Goal: Transaction & Acquisition: Purchase product/service

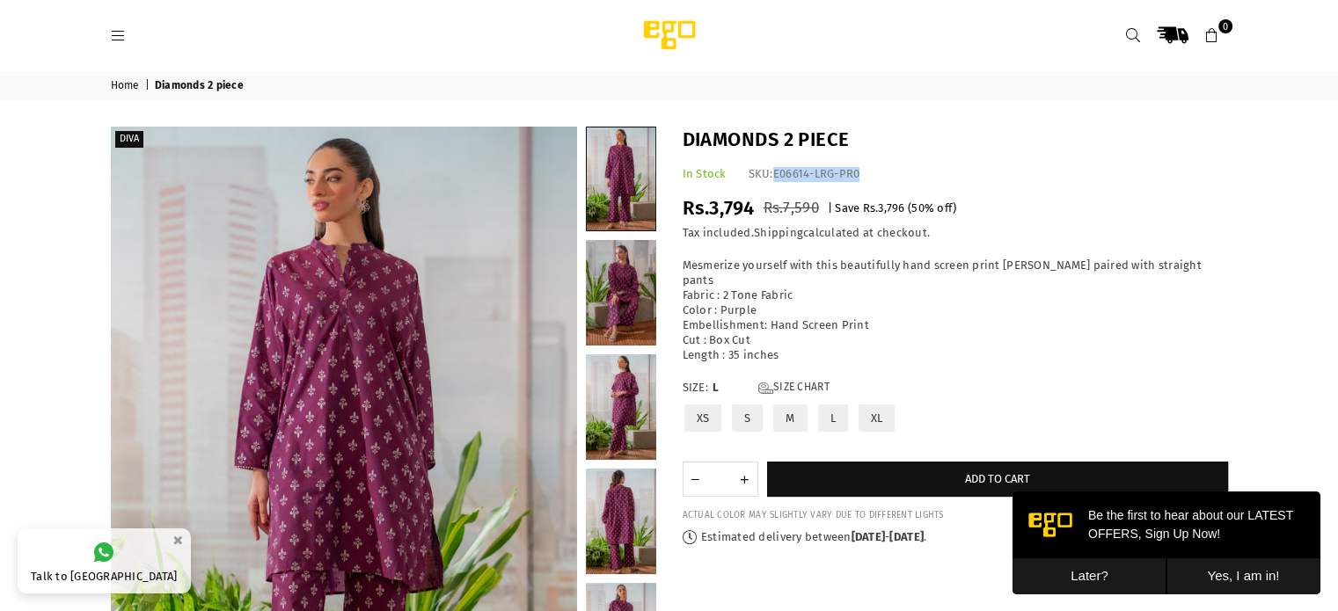
drag, startPoint x: 0, startPoint y: 0, endPoint x: 1129, endPoint y: 41, distance: 1129.9
click at [1129, 41] on icon at bounding box center [1133, 36] width 16 height 16
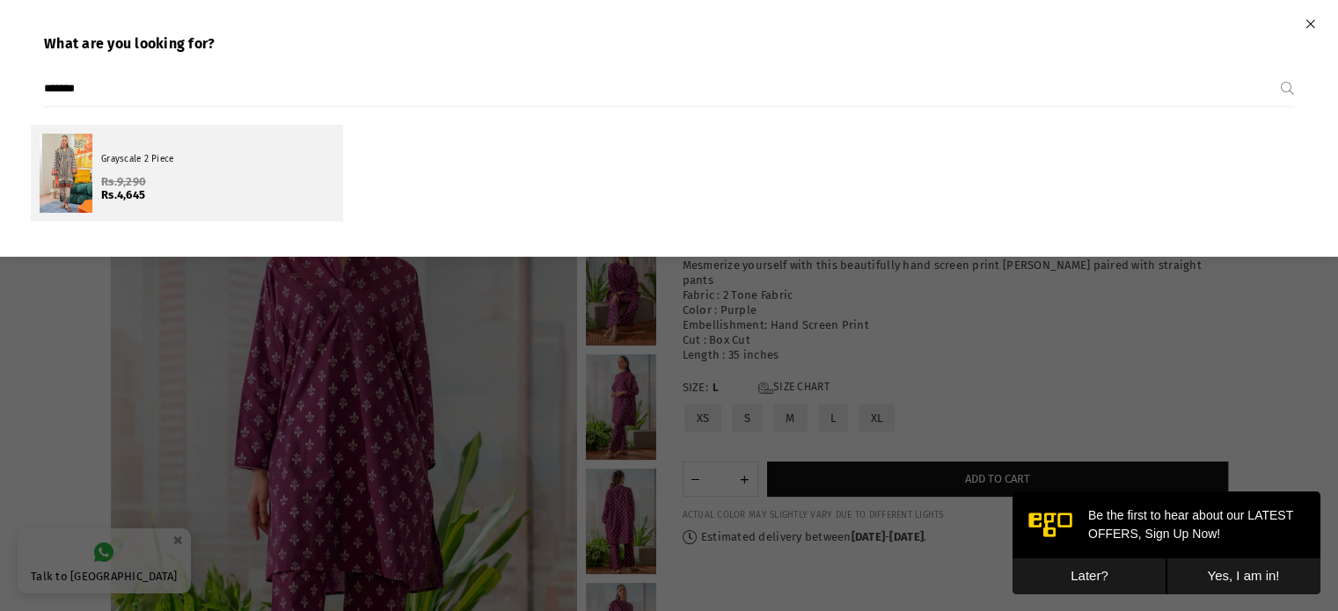
type input "*******"
click at [144, 186] on span "Rs.9,290" at bounding box center [123, 181] width 45 height 13
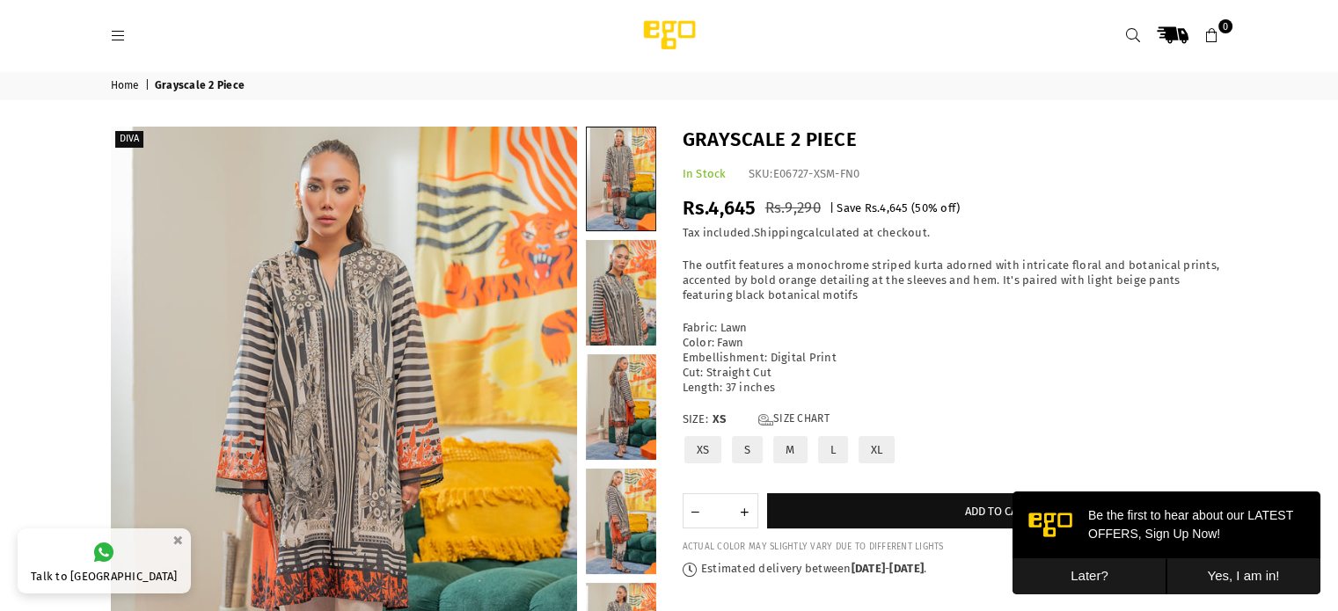
click at [746, 450] on label "S" at bounding box center [747, 449] width 34 height 31
drag, startPoint x: 773, startPoint y: 171, endPoint x: 862, endPoint y: 164, distance: 89.0
click at [862, 164] on div "Grayscale 2 Piece In Stock SKU: E06727-SML-FN0 Regular price Rs.4,645 Rs.9,290 …" at bounding box center [955, 352] width 572 height 450
copy span "E06727-SML-FN0"
click at [123, 26] on div at bounding box center [353, 35] width 484 height 32
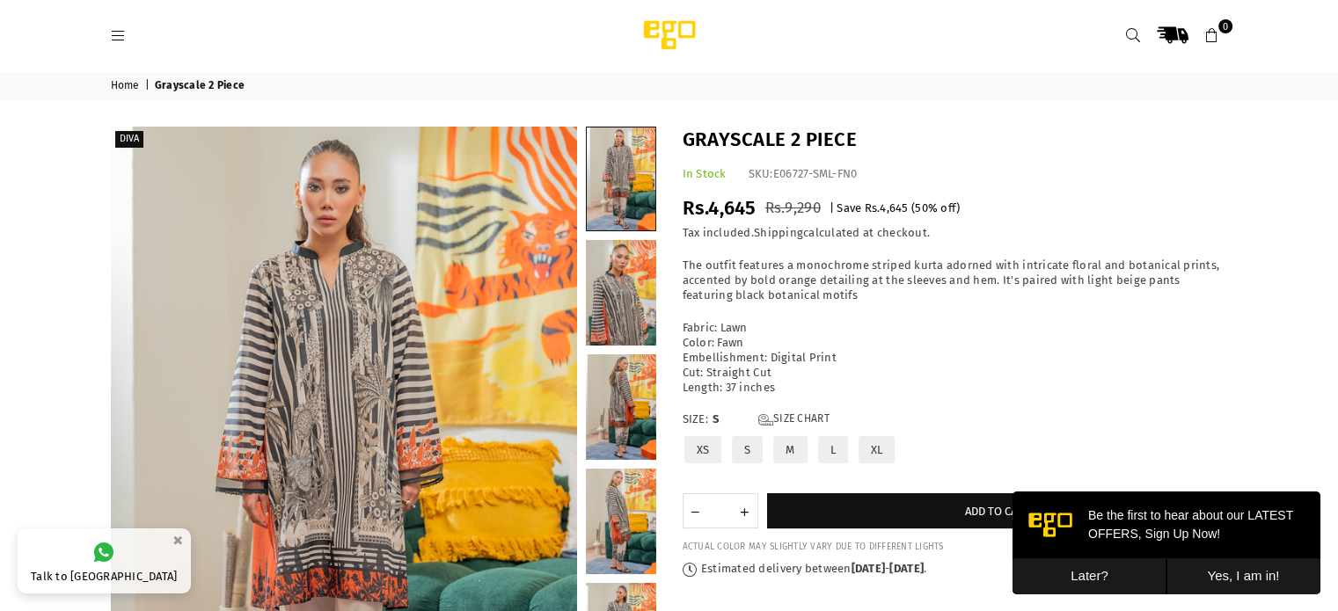
click at [117, 30] on icon at bounding box center [119, 36] width 16 height 16
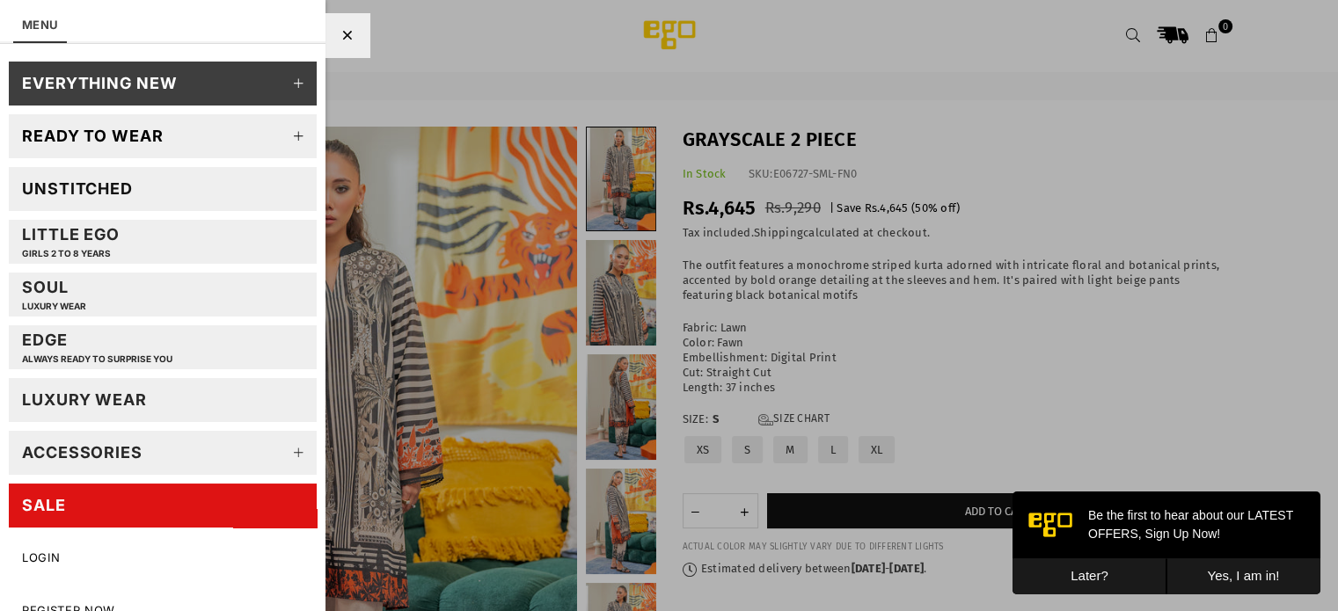
click at [209, 504] on link "SALE" at bounding box center [163, 506] width 308 height 44
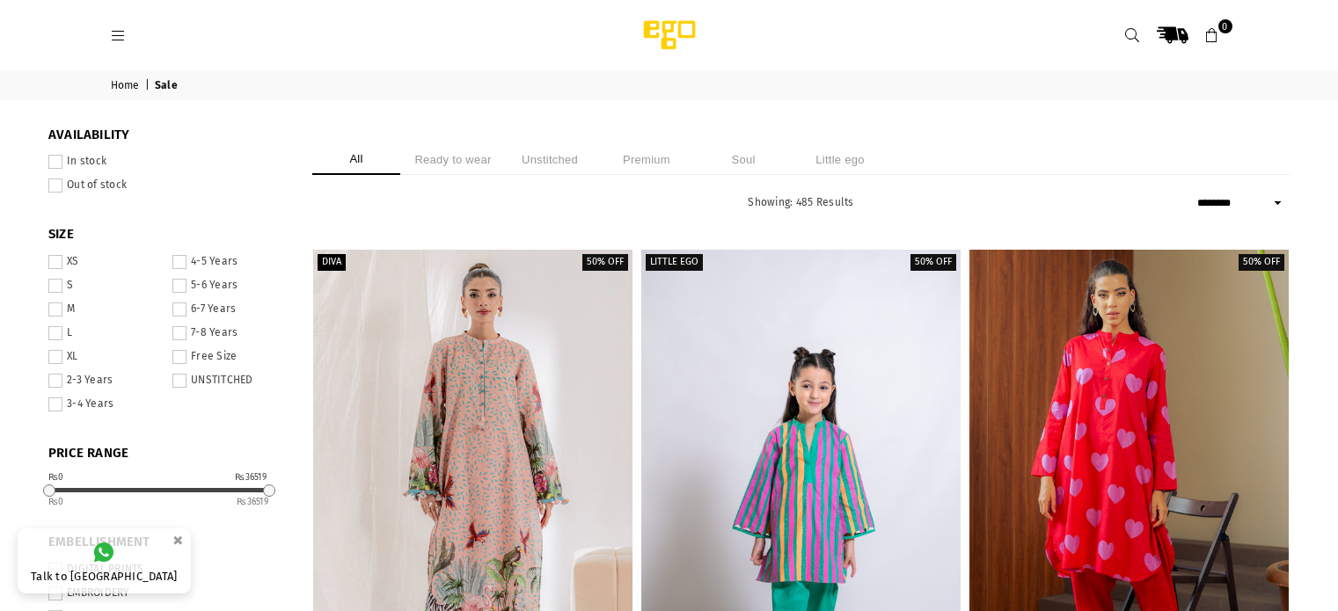
select select "******"
